Goal: Information Seeking & Learning: Find specific page/section

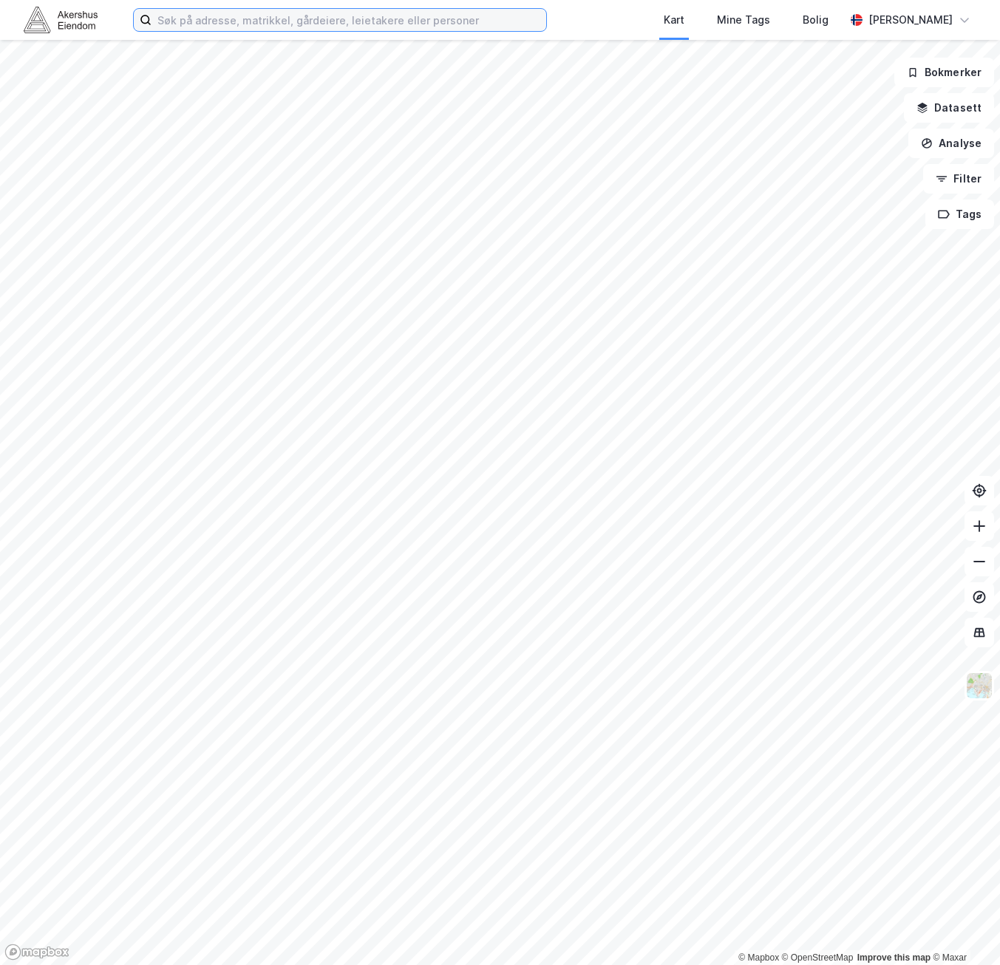
click at [192, 20] on input at bounding box center [348, 20] width 395 height 22
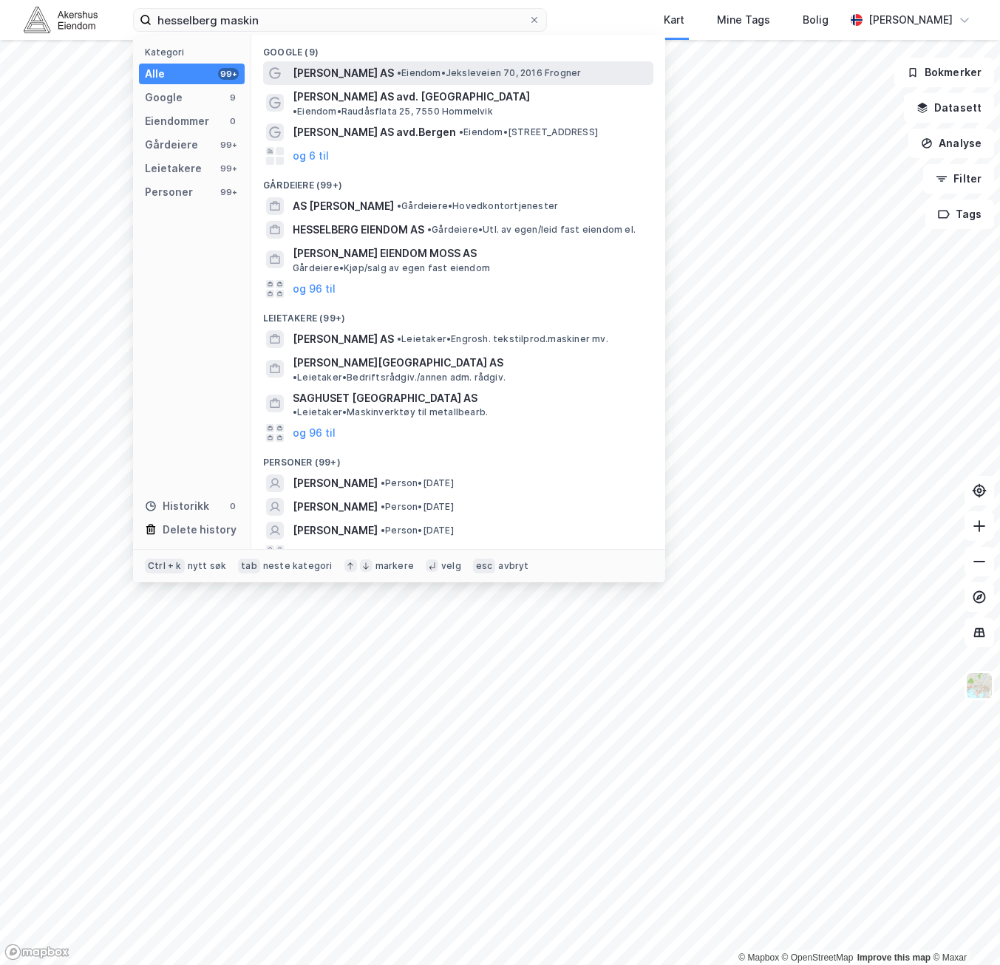
click at [397, 72] on span "•" at bounding box center [399, 72] width 4 height 11
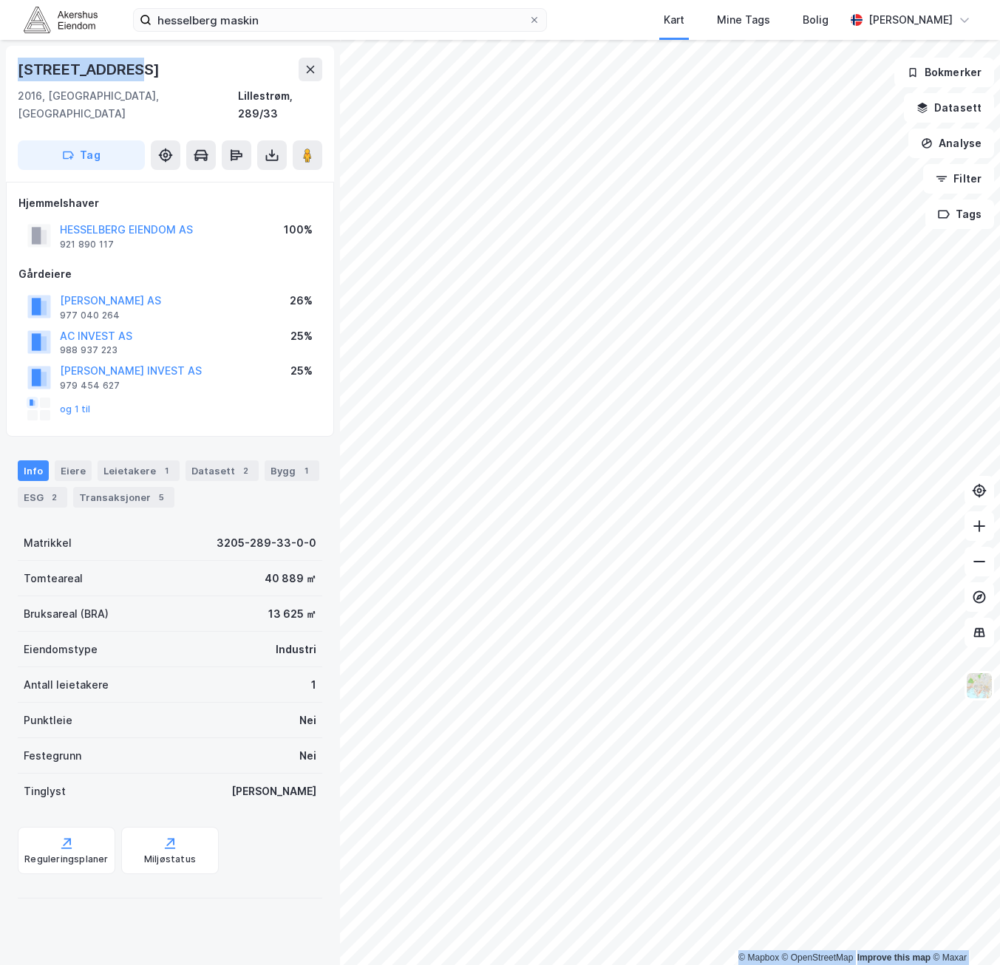
drag, startPoint x: 123, startPoint y: 67, endPoint x: -16, endPoint y: 72, distance: 138.2
click at [0, 72] on html "[PERSON_NAME] maskin Kart Mine Tags Bolig [PERSON_NAME] © Mapbox © OpenStreetMa…" at bounding box center [500, 482] width 1000 height 965
copy div "© Mapbox © OpenStreetMap Improve this map © [PERSON_NAME][STREET_ADDRESS]"
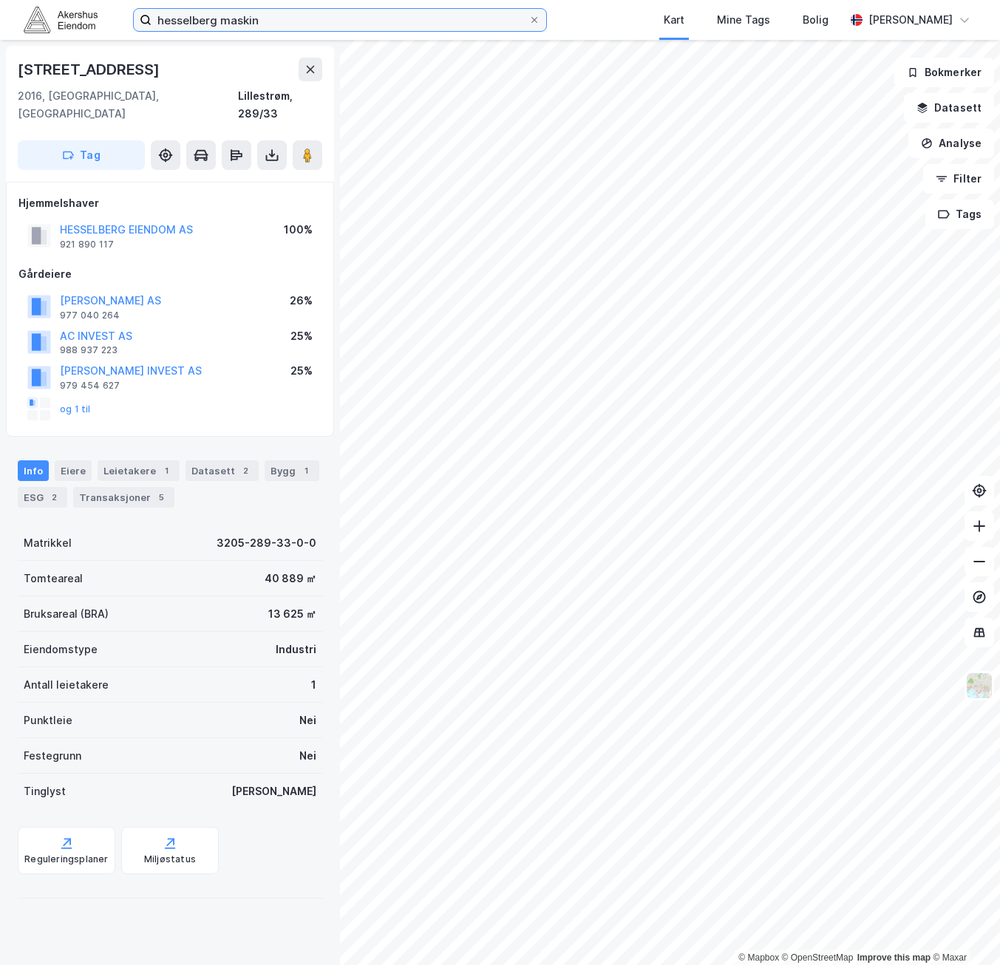
click at [293, 23] on input "hesselberg maskin" at bounding box center [339, 20] width 377 height 22
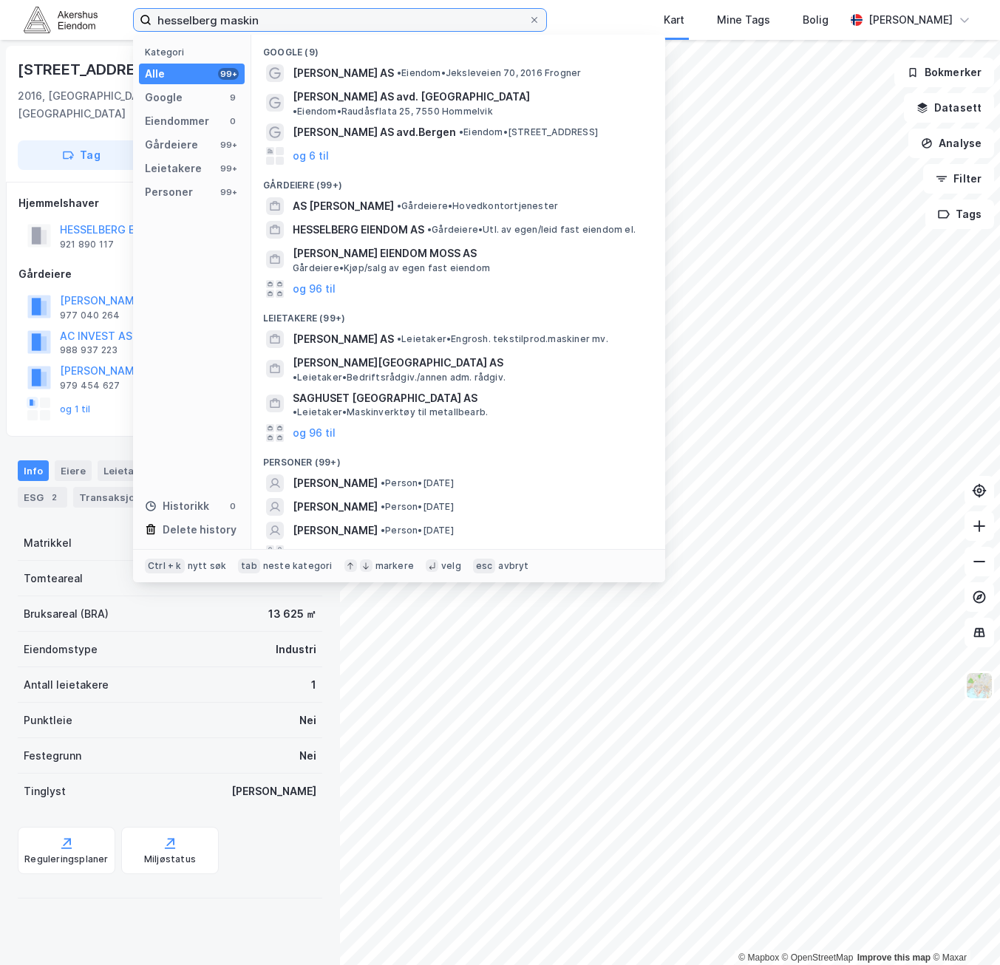
click at [293, 23] on input "hesselberg maskin" at bounding box center [339, 20] width 377 height 22
paste input "[PERSON_NAME] vei 100"
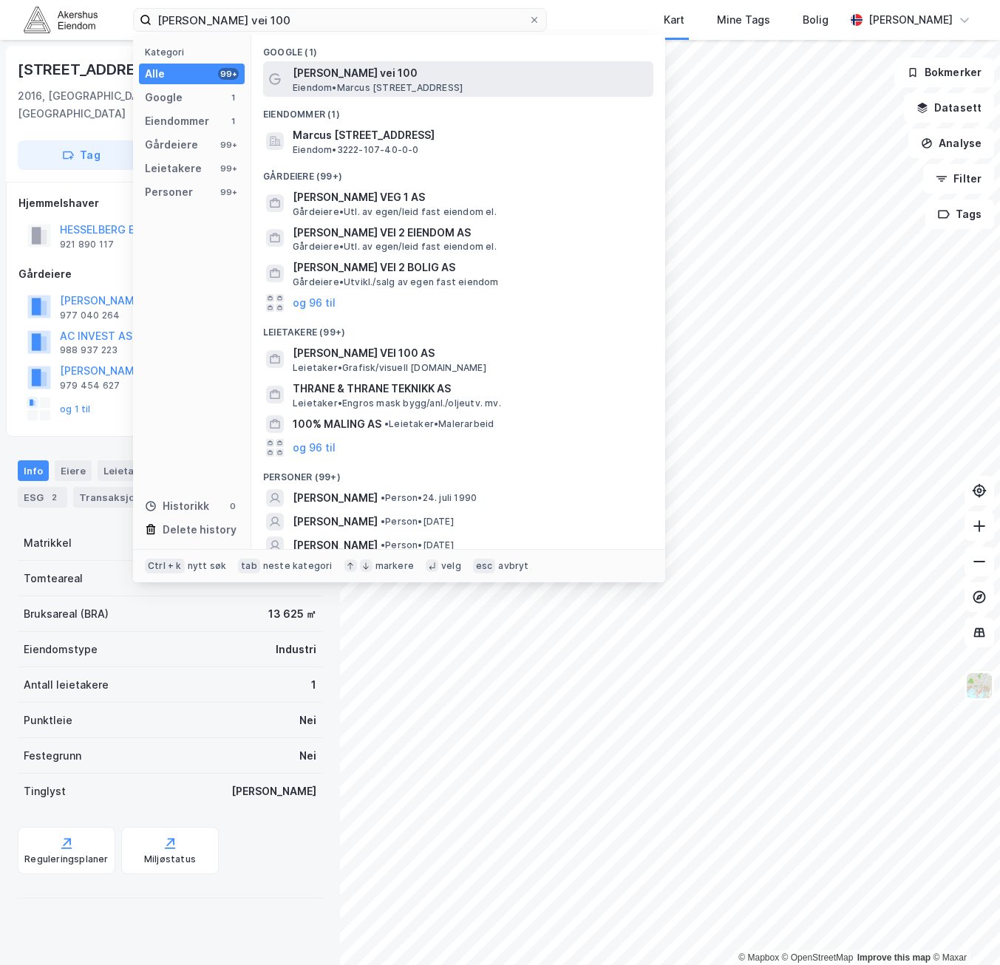
click at [364, 82] on span "Eiendom • Marcus [STREET_ADDRESS]" at bounding box center [378, 88] width 170 height 12
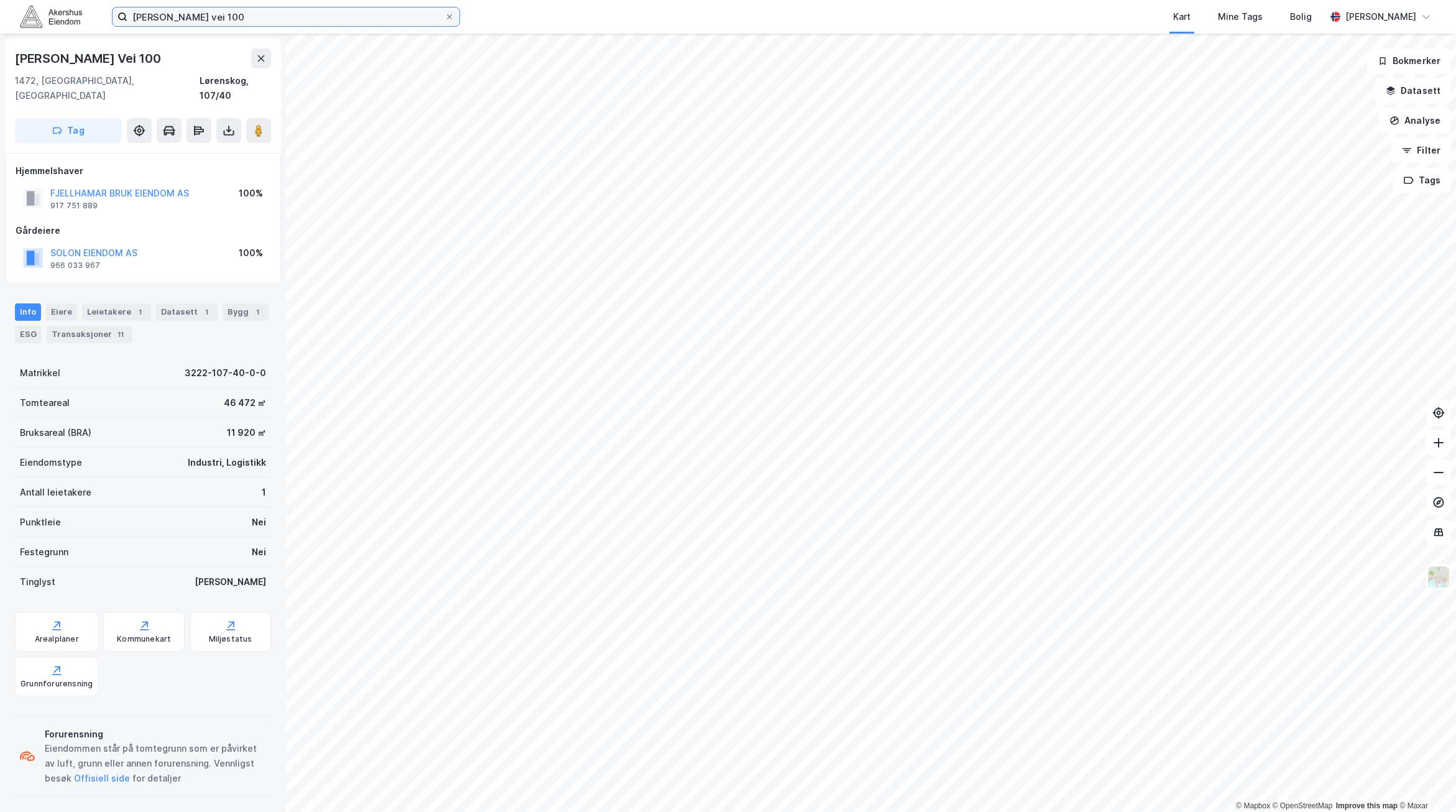
click at [229, 18] on input "[PERSON_NAME] vei 100" at bounding box center [285, 17] width 317 height 19
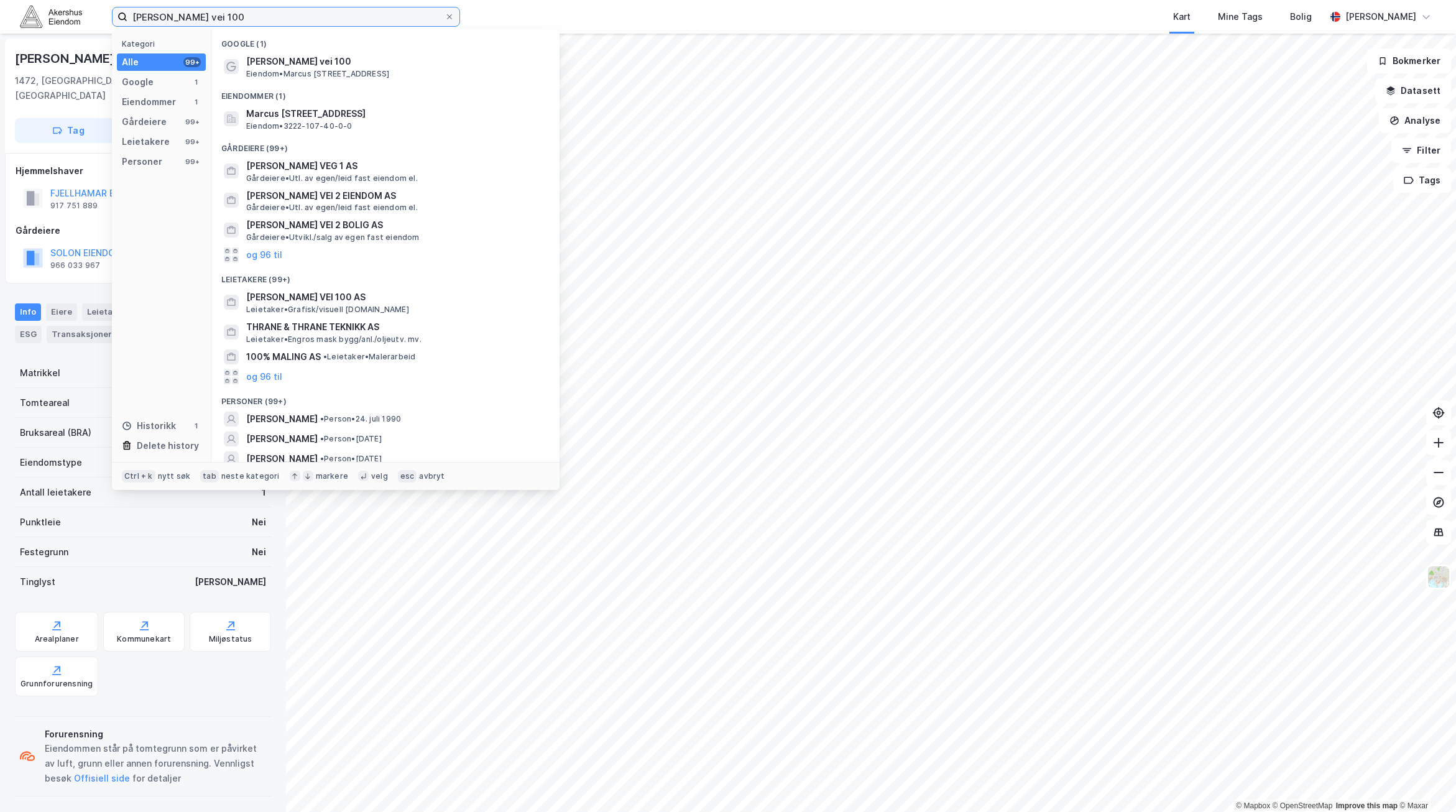
click at [229, 18] on input "[PERSON_NAME] vei 100" at bounding box center [285, 17] width 317 height 19
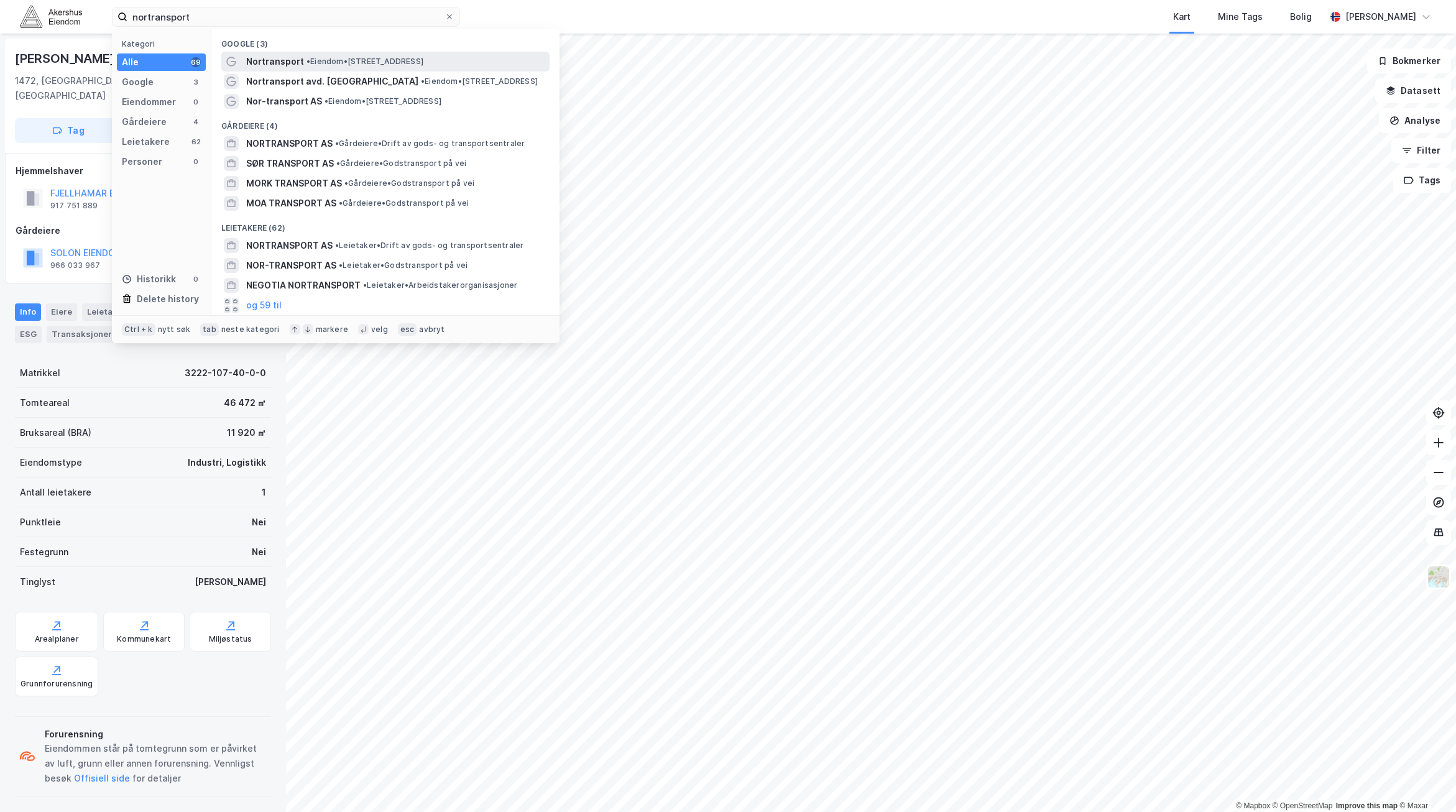
click at [300, 61] on span "Nortransport" at bounding box center [275, 61] width 58 height 15
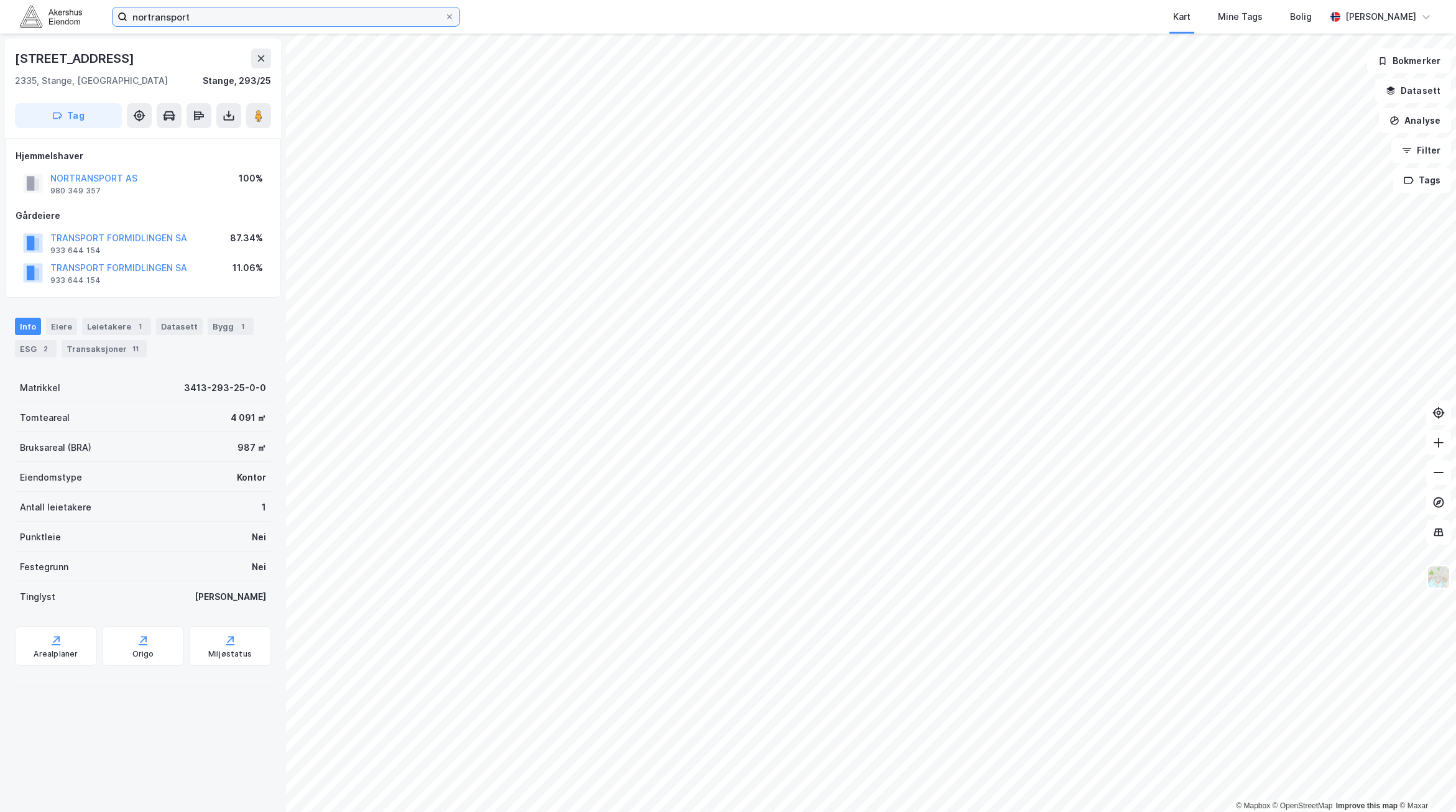
click at [210, 19] on input "nortransport" at bounding box center [285, 17] width 317 height 19
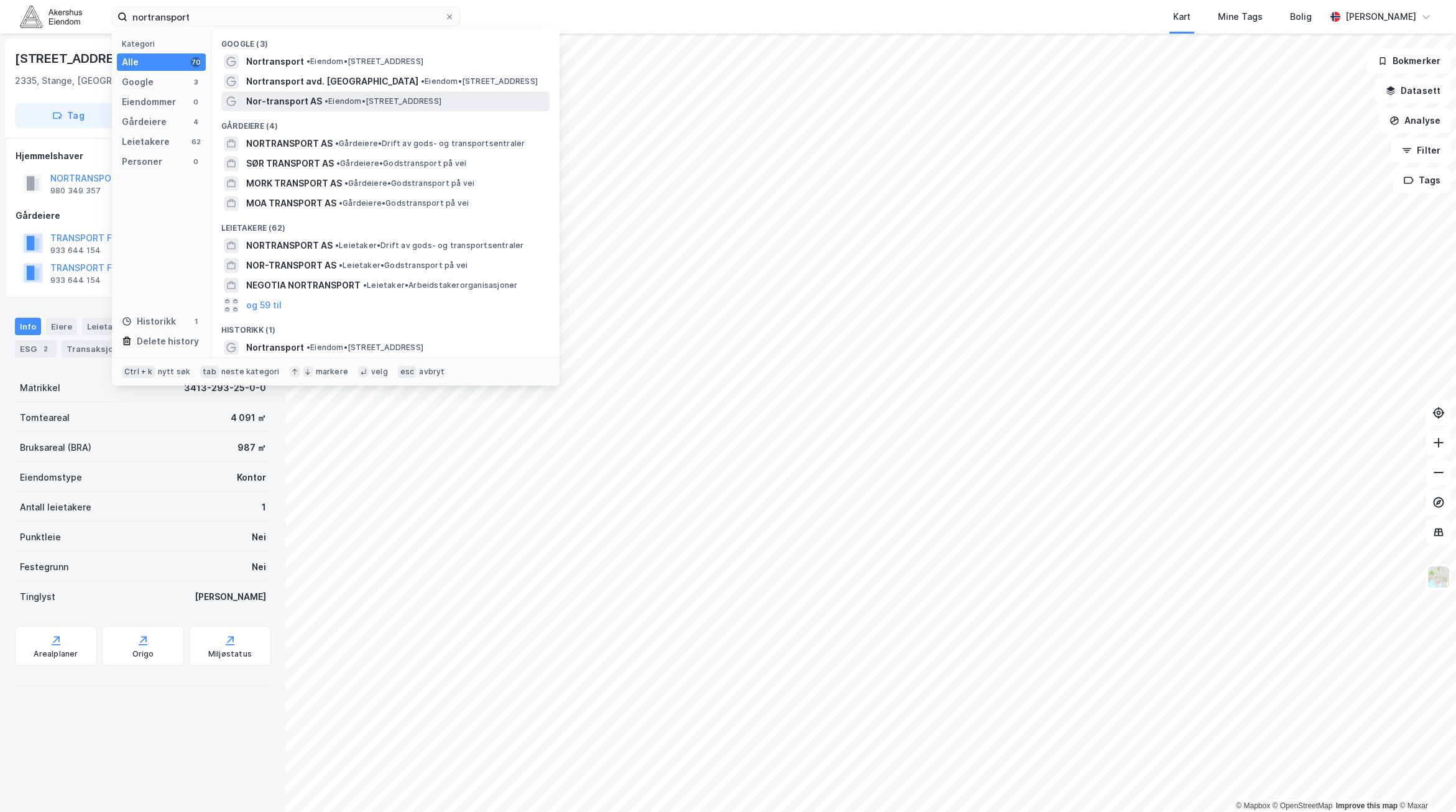
click at [366, 105] on span "• Eiendom • [STREET_ADDRESS]" at bounding box center [383, 102] width 117 height 10
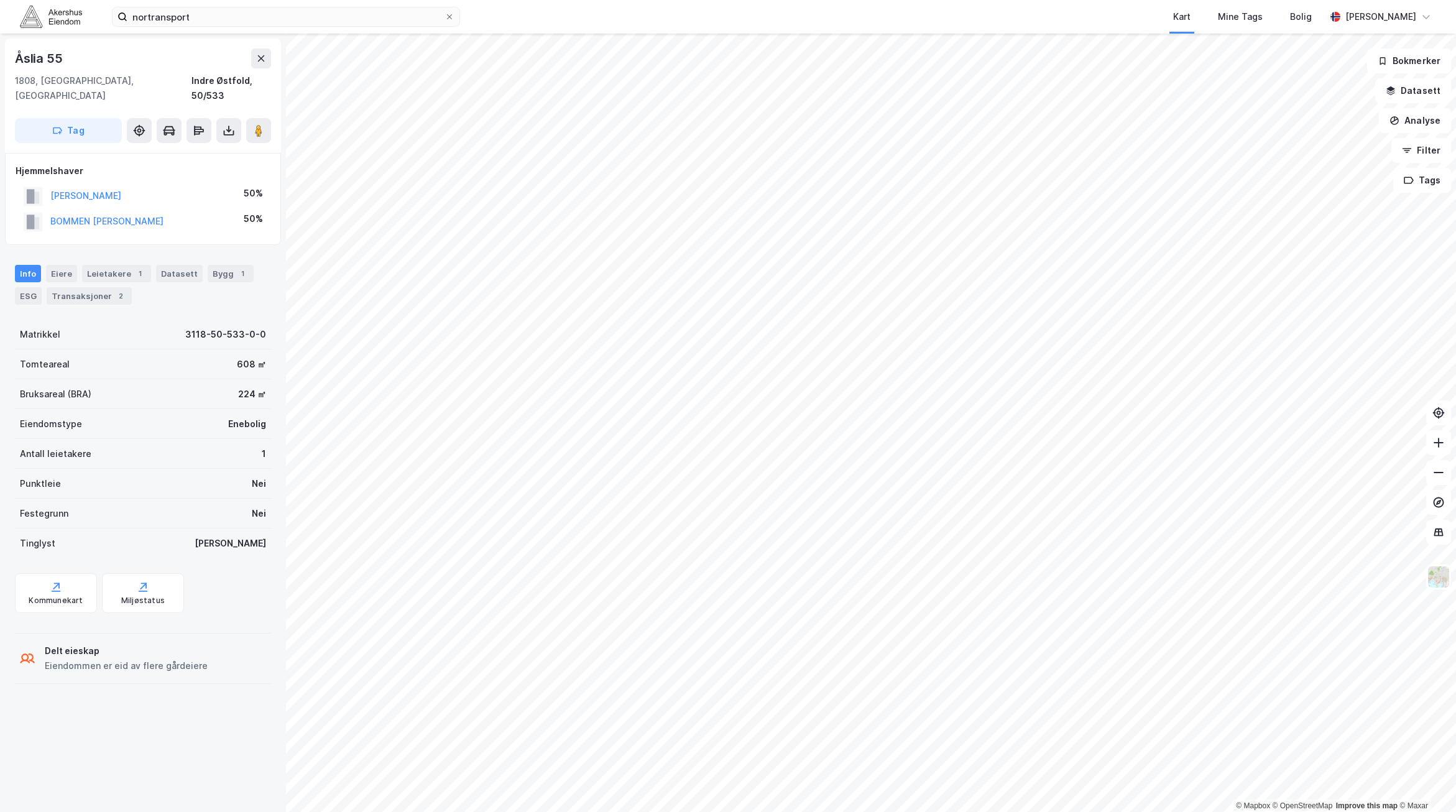
click at [220, 29] on div "nortransport Kart Mine Tags Bolig [PERSON_NAME]" at bounding box center [728, 17] width 1456 height 34
click at [146, 17] on input "nortransport" at bounding box center [285, 17] width 317 height 19
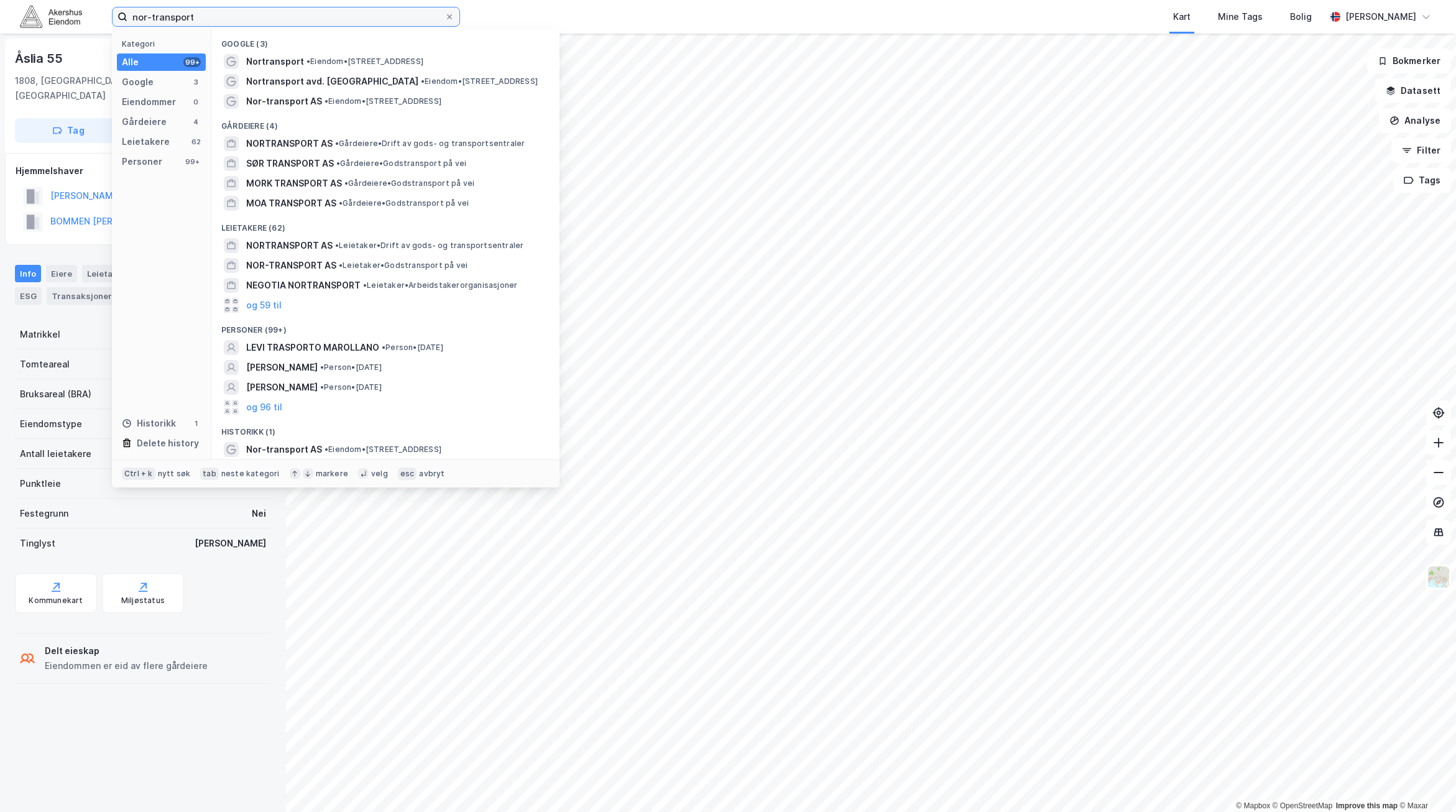
click at [205, 14] on input "nor-transport" at bounding box center [285, 17] width 317 height 19
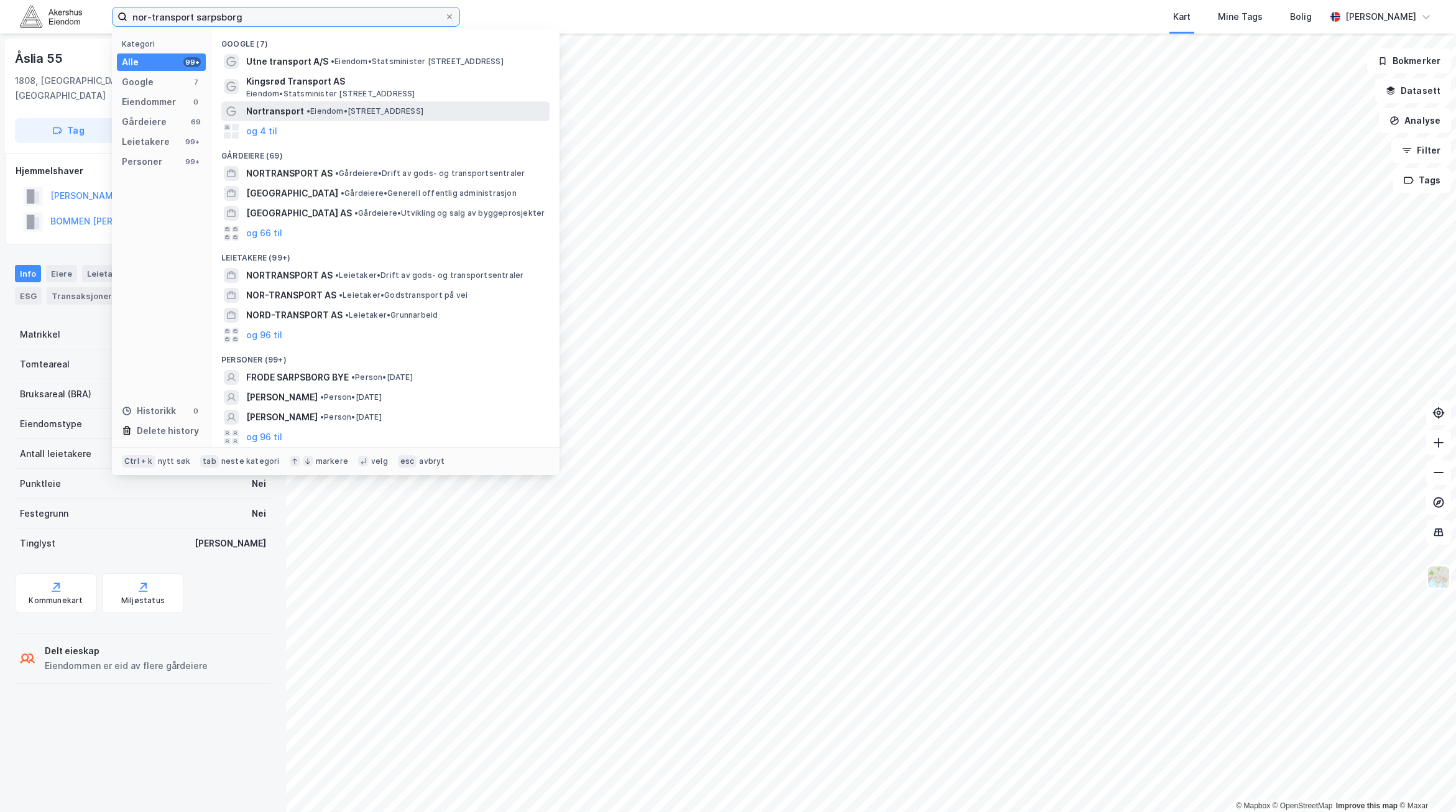
type input "nor-transport sarpsborg"
click at [423, 111] on span "• Eiendom • [STREET_ADDRESS]" at bounding box center [364, 111] width 117 height 10
